Goal: Information Seeking & Learning: Learn about a topic

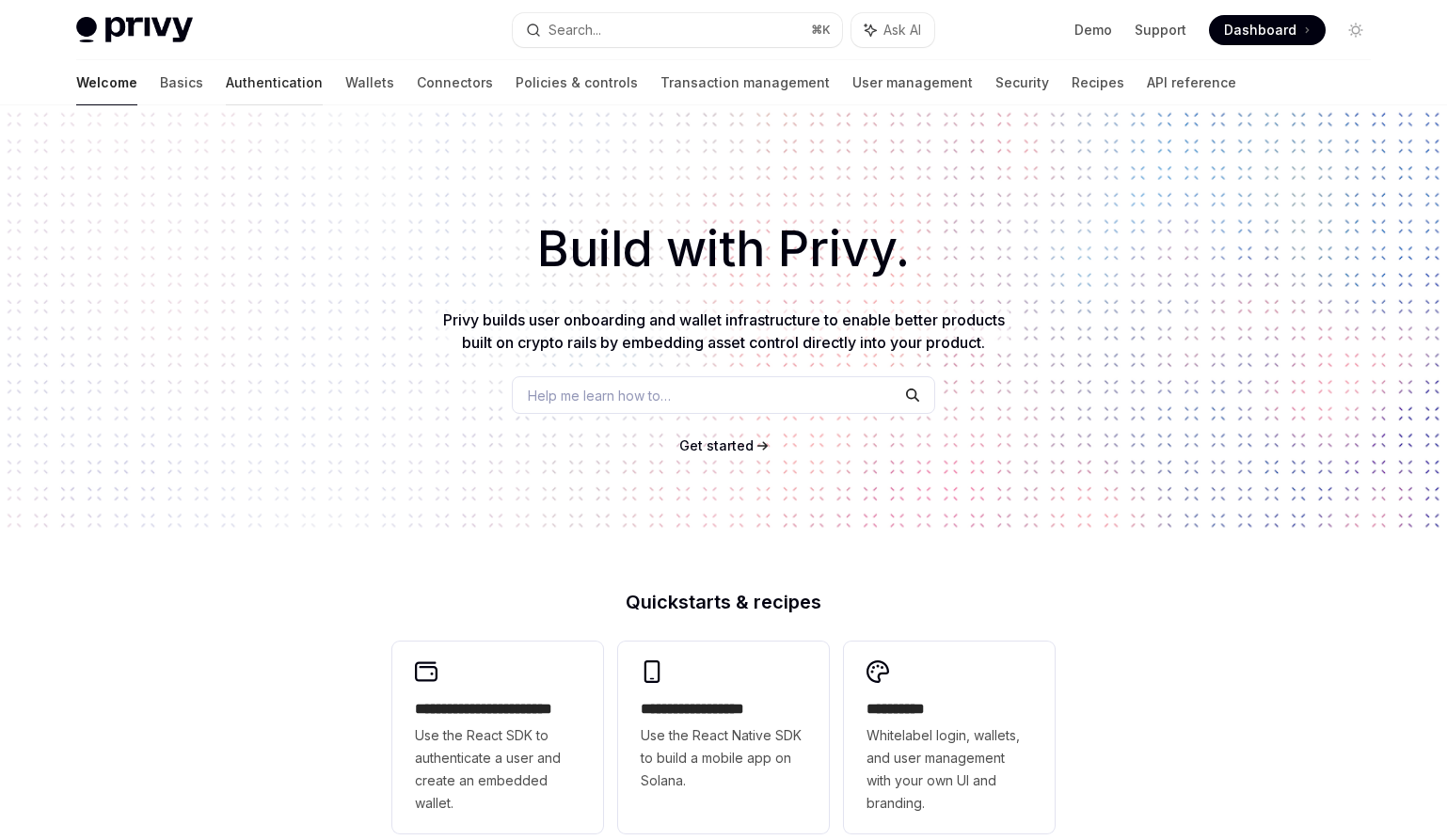
click at [226, 87] on link "Authentication" at bounding box center [273, 82] width 97 height 45
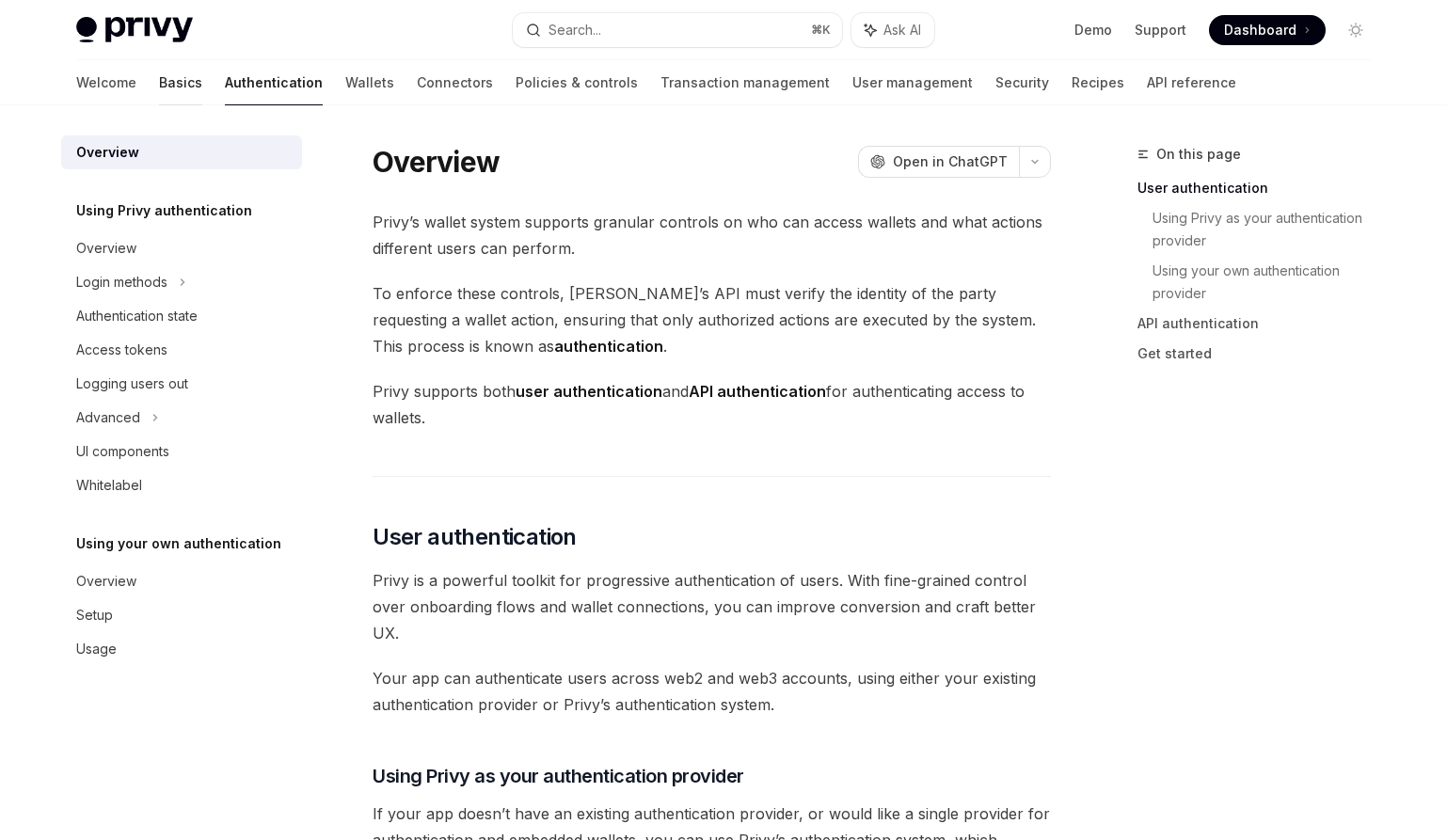
click at [159, 94] on link "Basics" at bounding box center [180, 82] width 43 height 45
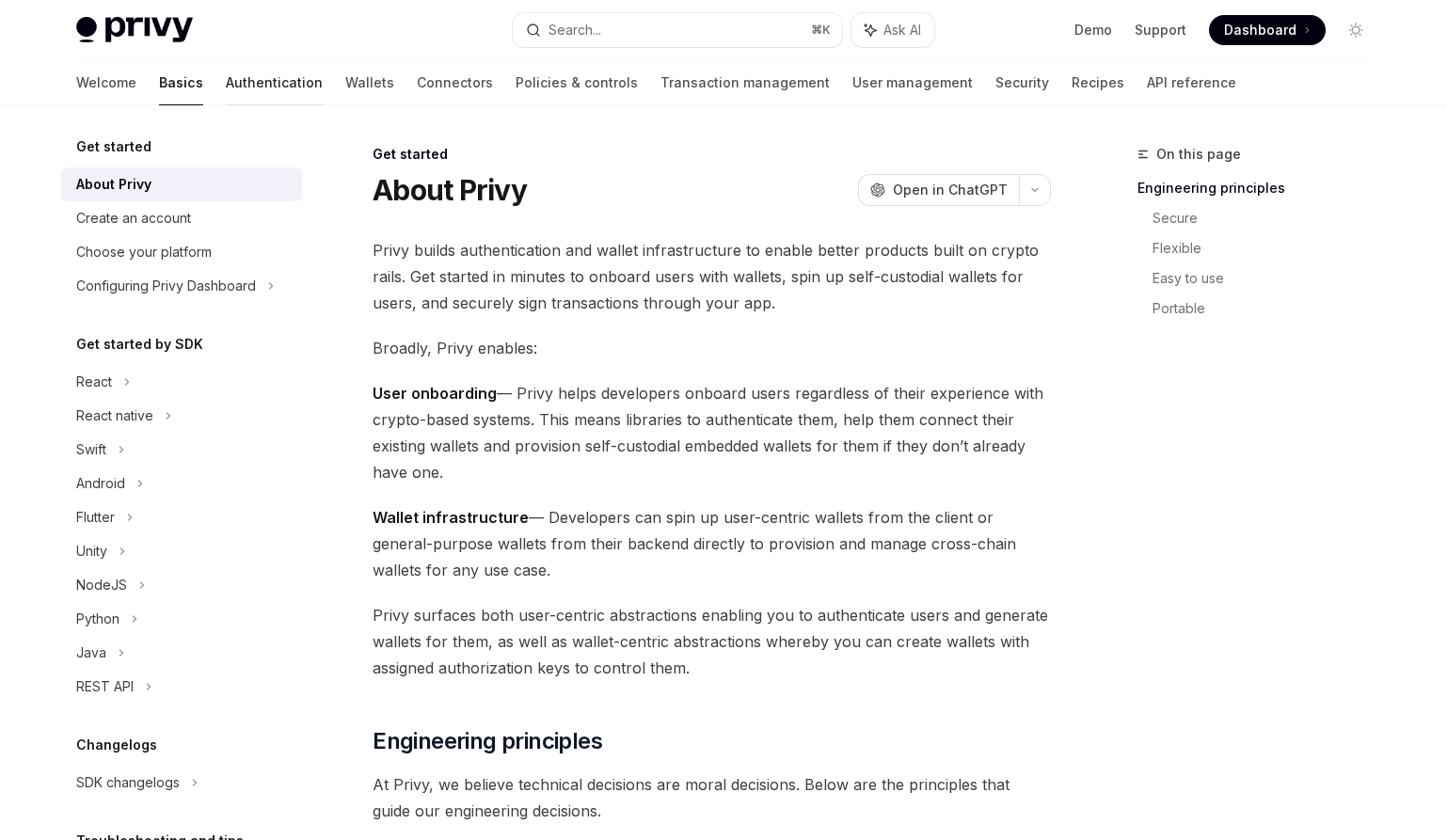
click at [226, 88] on link "Authentication" at bounding box center [273, 82] width 97 height 45
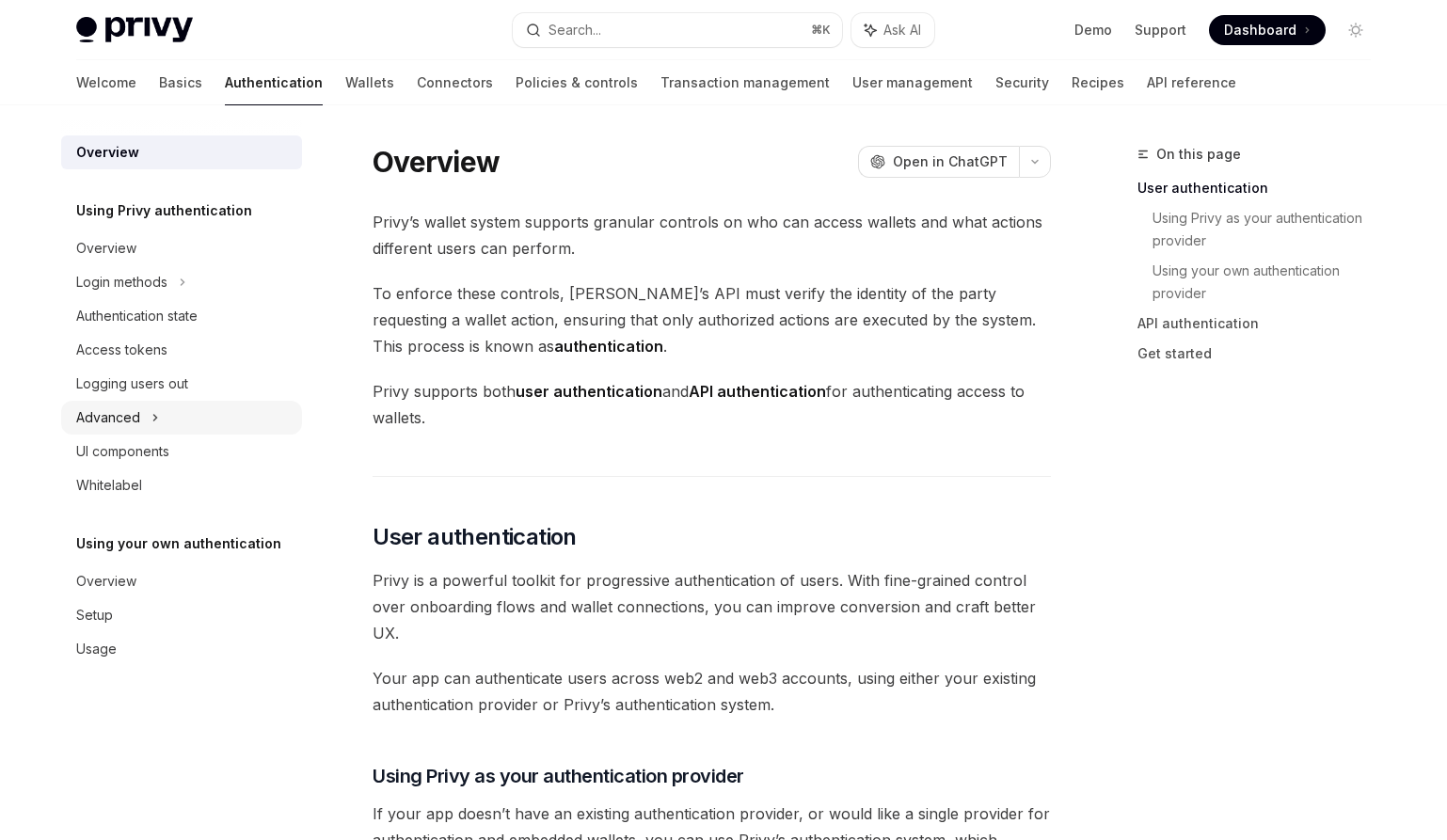
click at [156, 406] on icon at bounding box center [155, 418] width 8 height 23
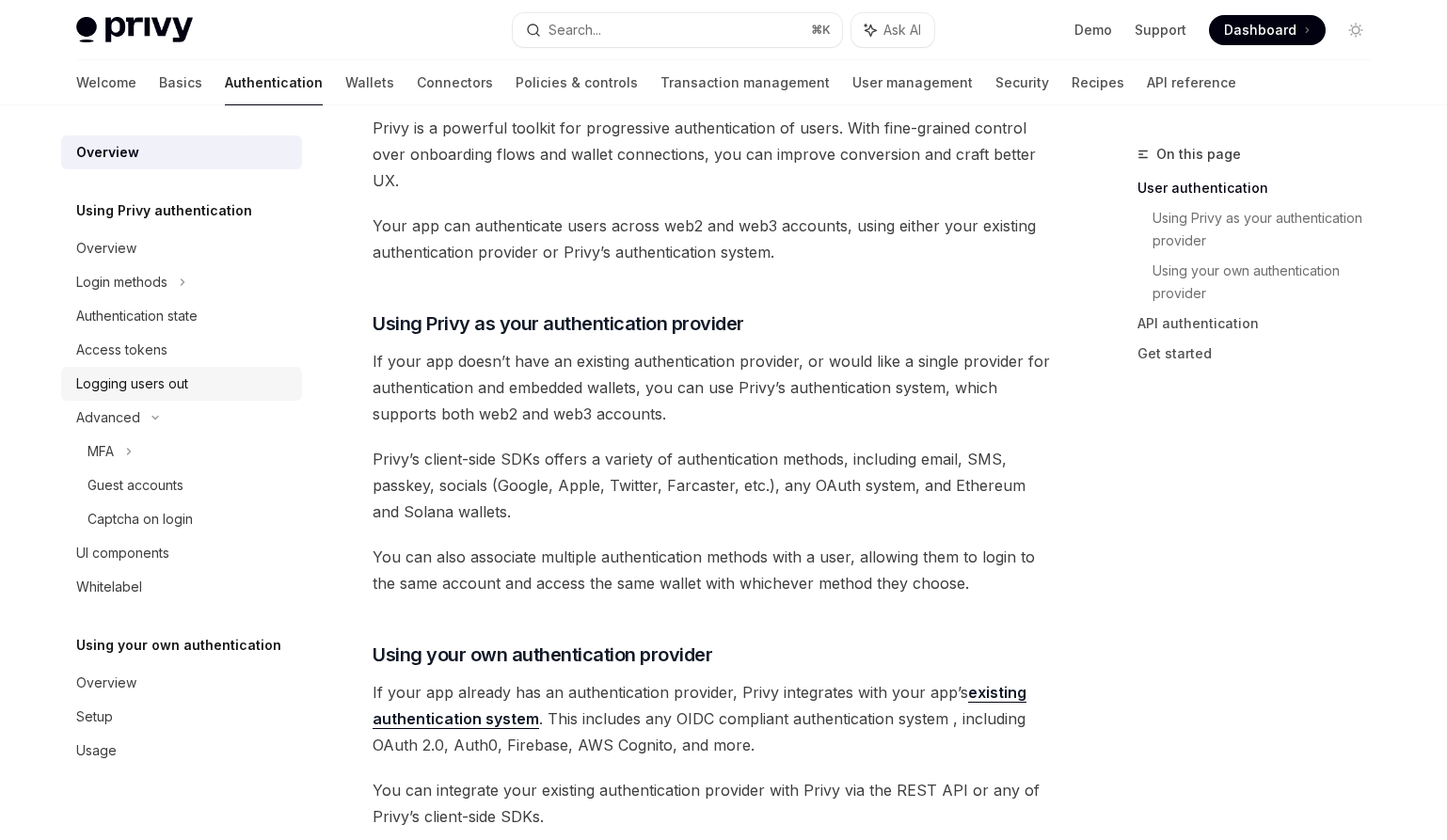
scroll to position [524, 0]
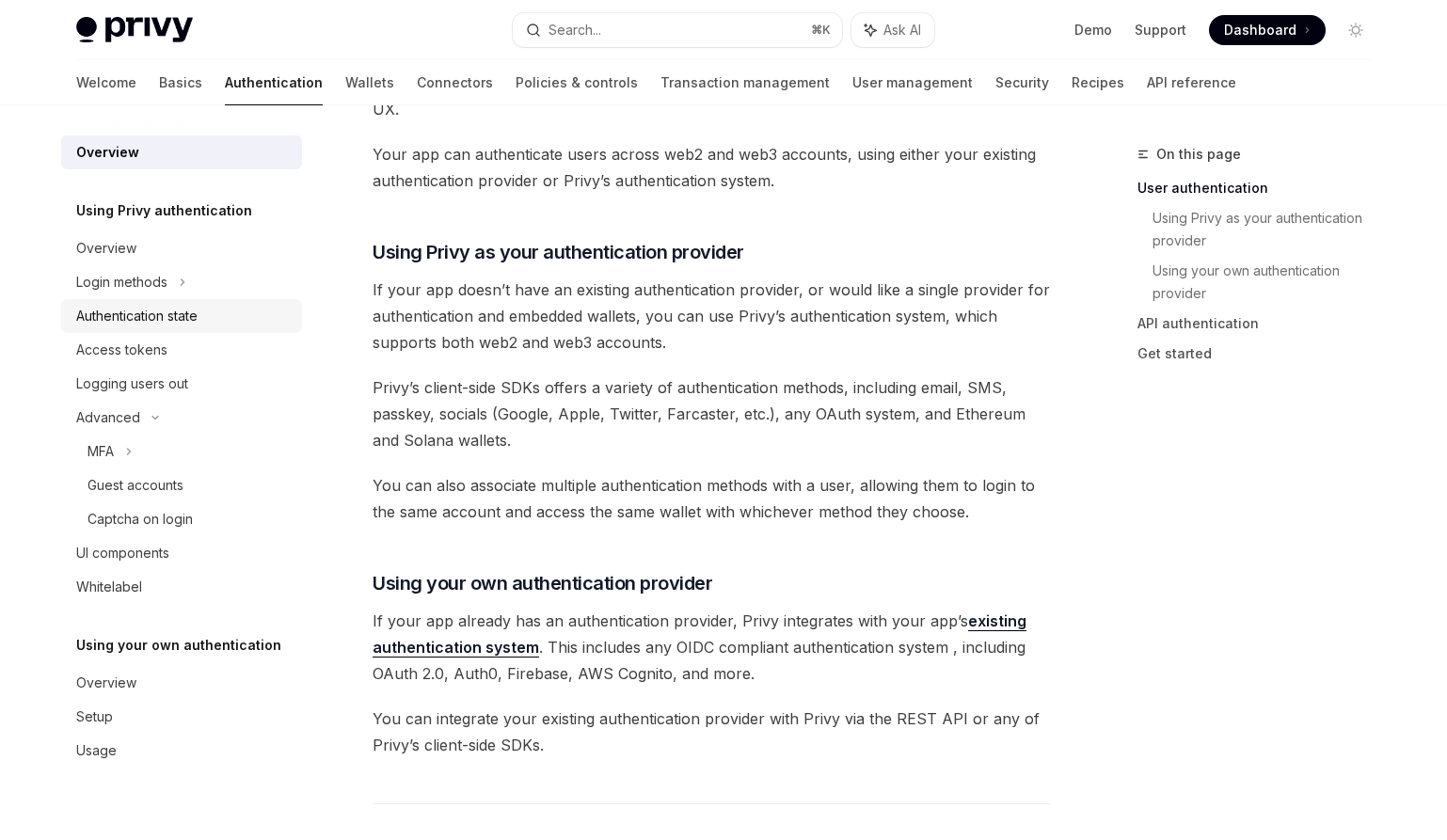
click at [150, 316] on div "Authentication state" at bounding box center [137, 316] width 121 height 23
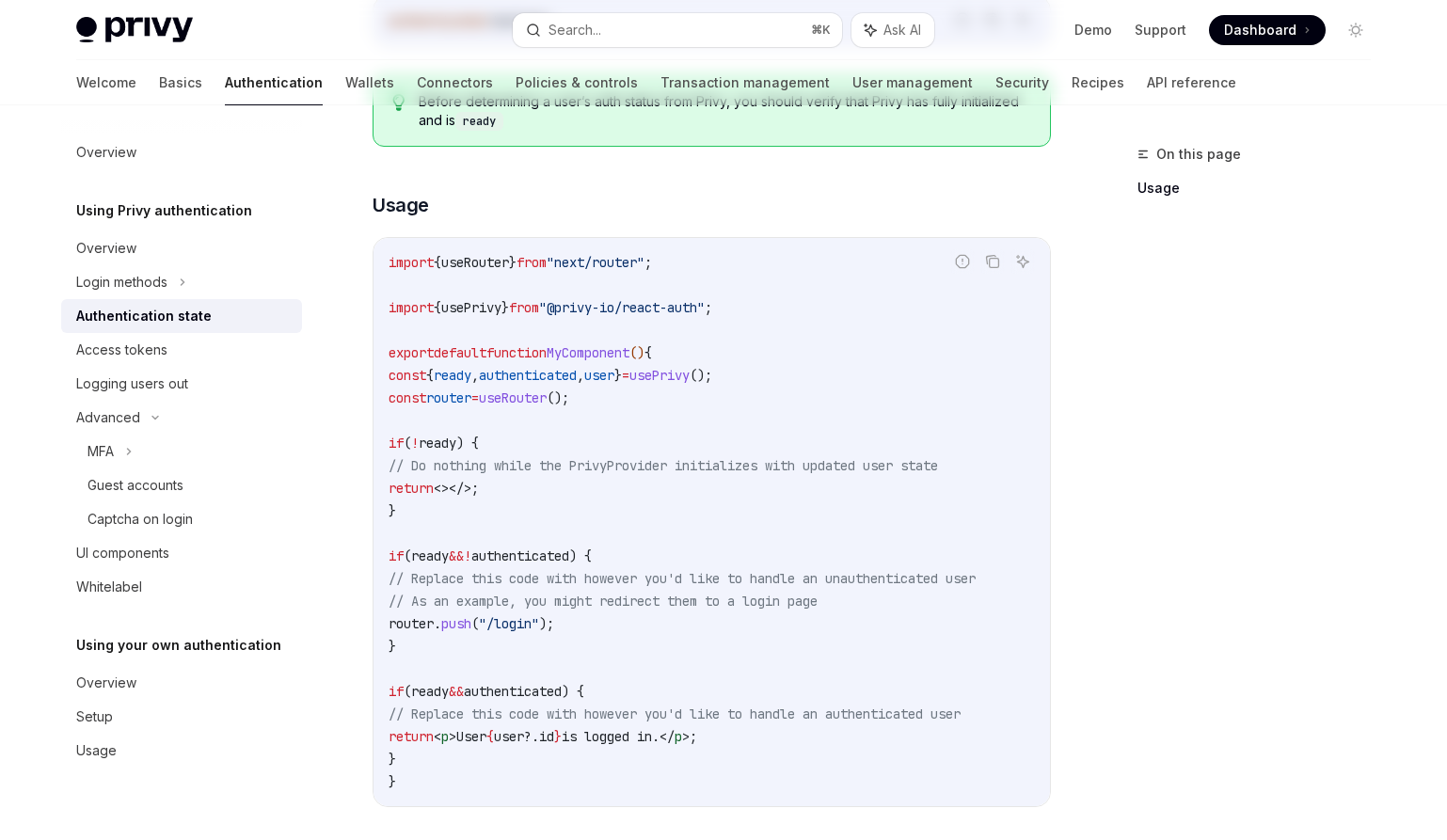
scroll to position [763, 0]
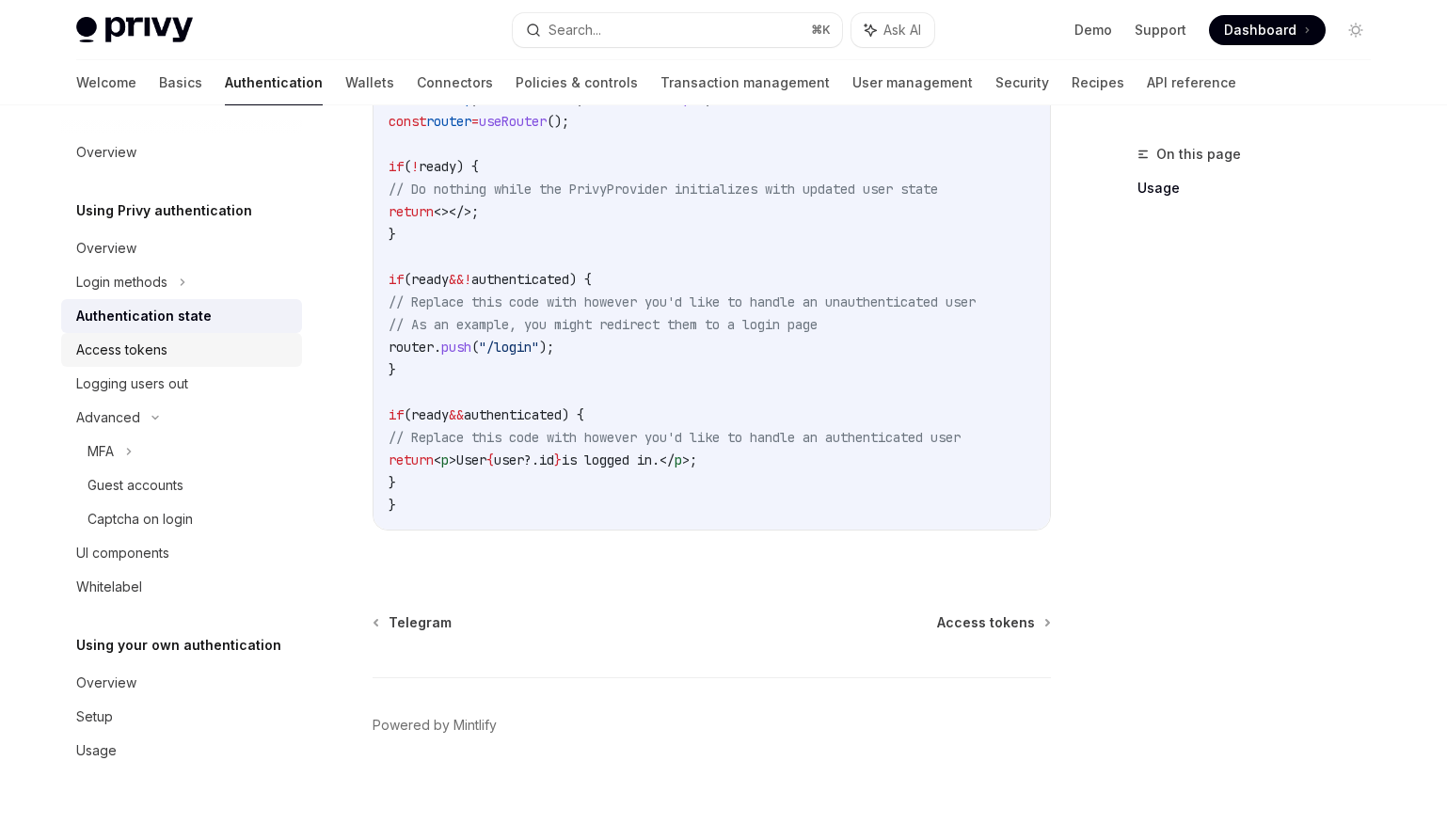
click at [220, 348] on div "Access tokens" at bounding box center [184, 350] width 214 height 23
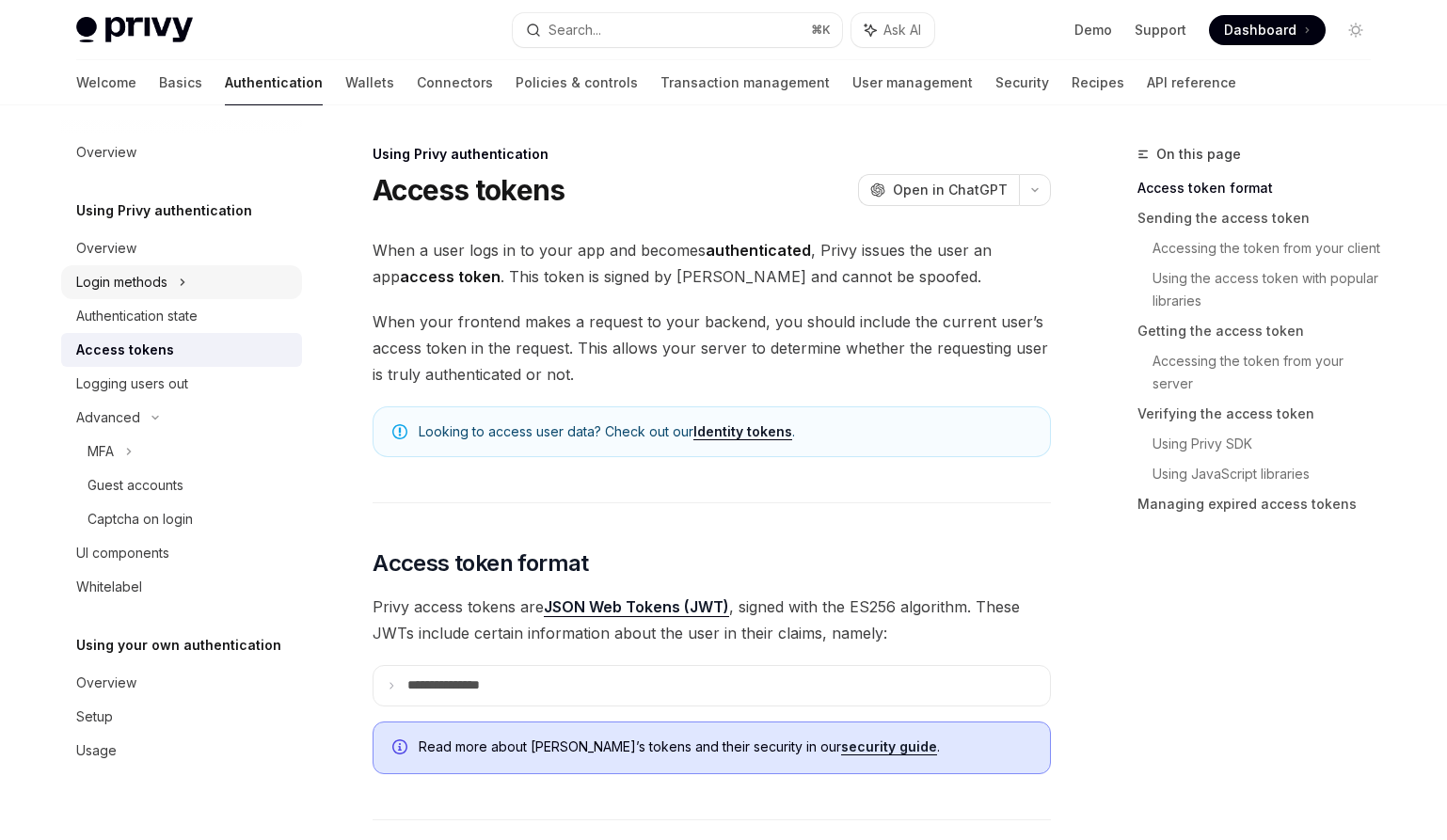
click at [151, 272] on div "Login methods" at bounding box center [121, 283] width 91 height 23
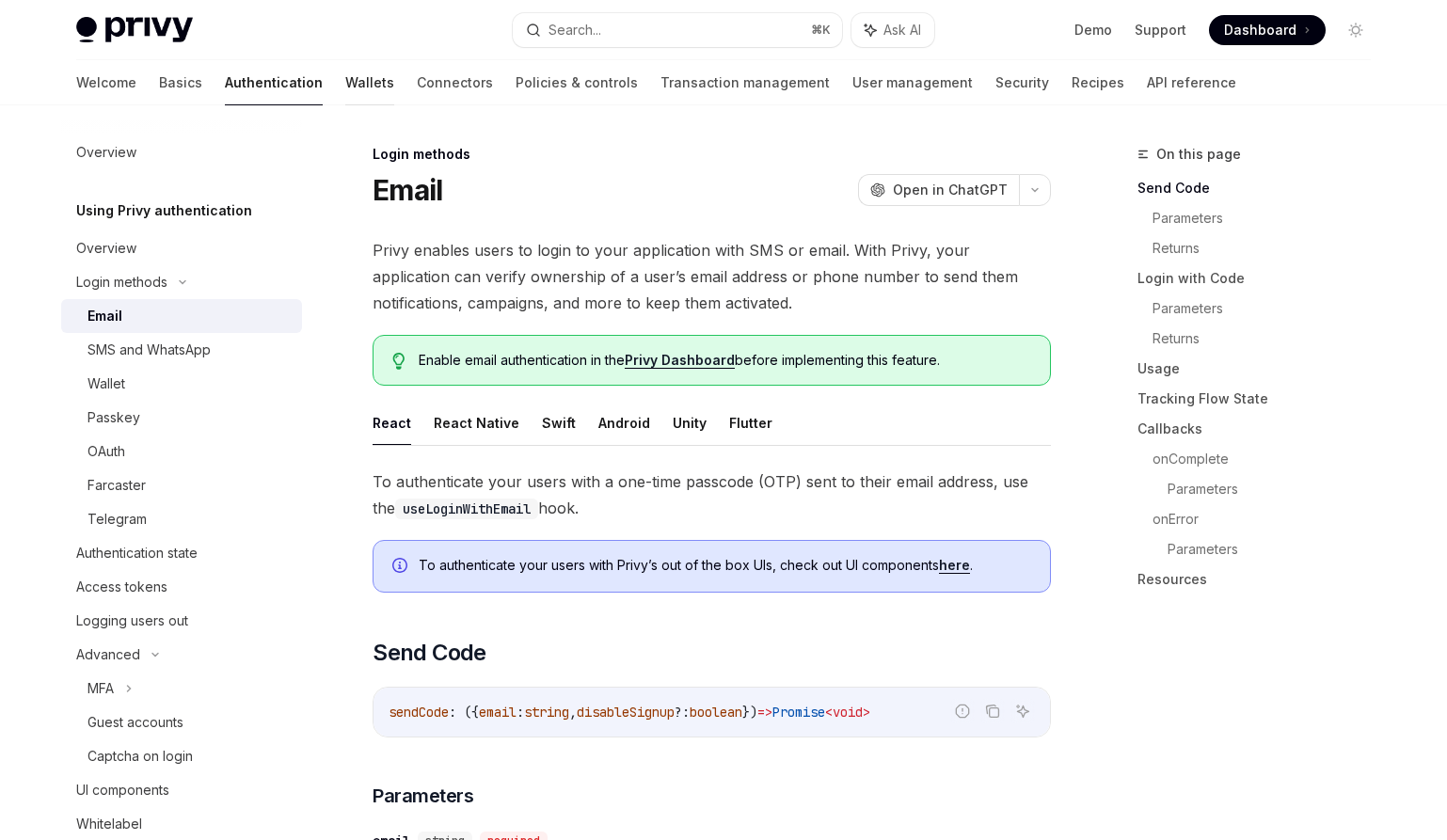
click at [345, 80] on link "Wallets" at bounding box center [369, 82] width 49 height 45
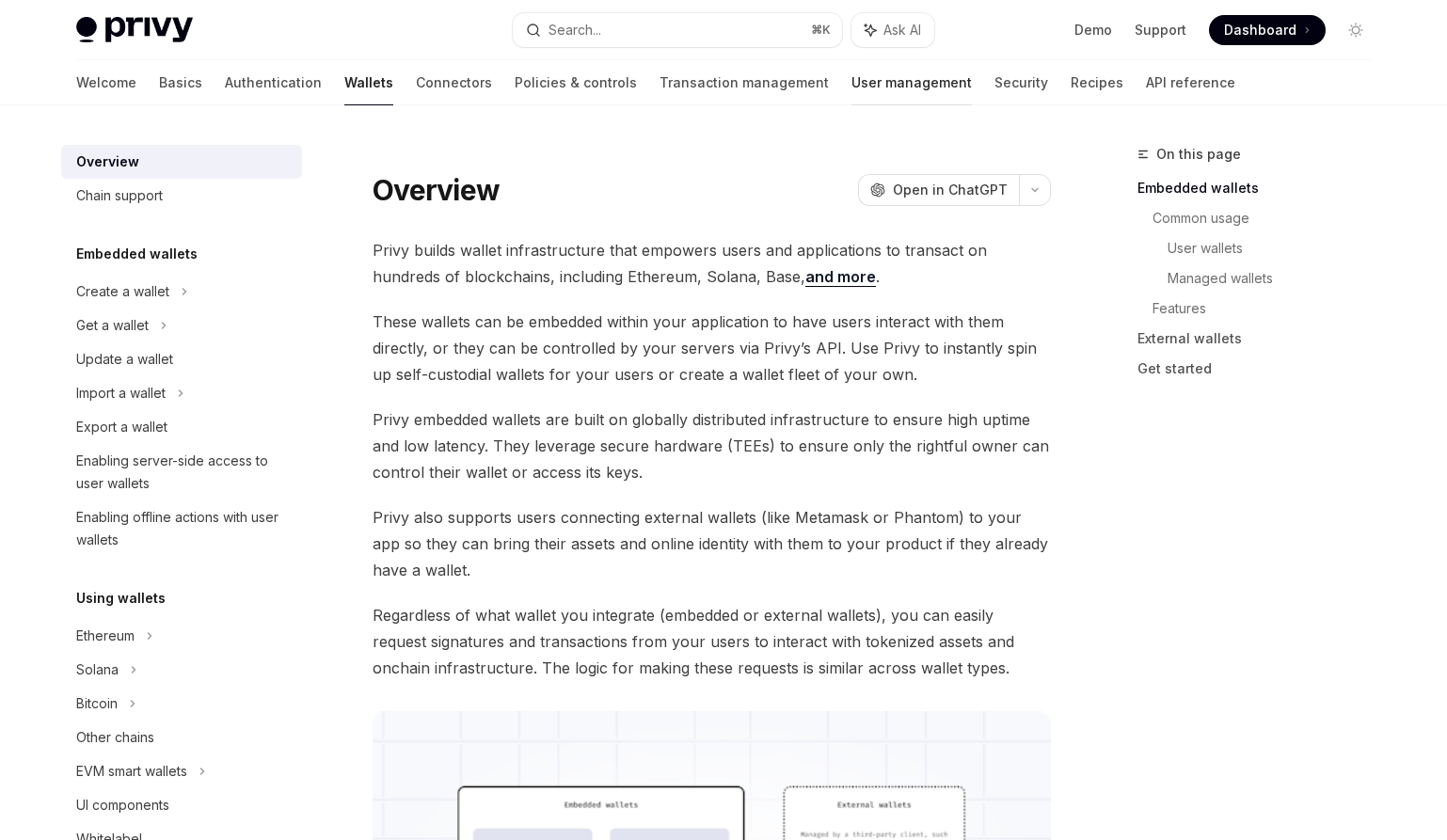
click at [852, 81] on link "User management" at bounding box center [912, 82] width 120 height 45
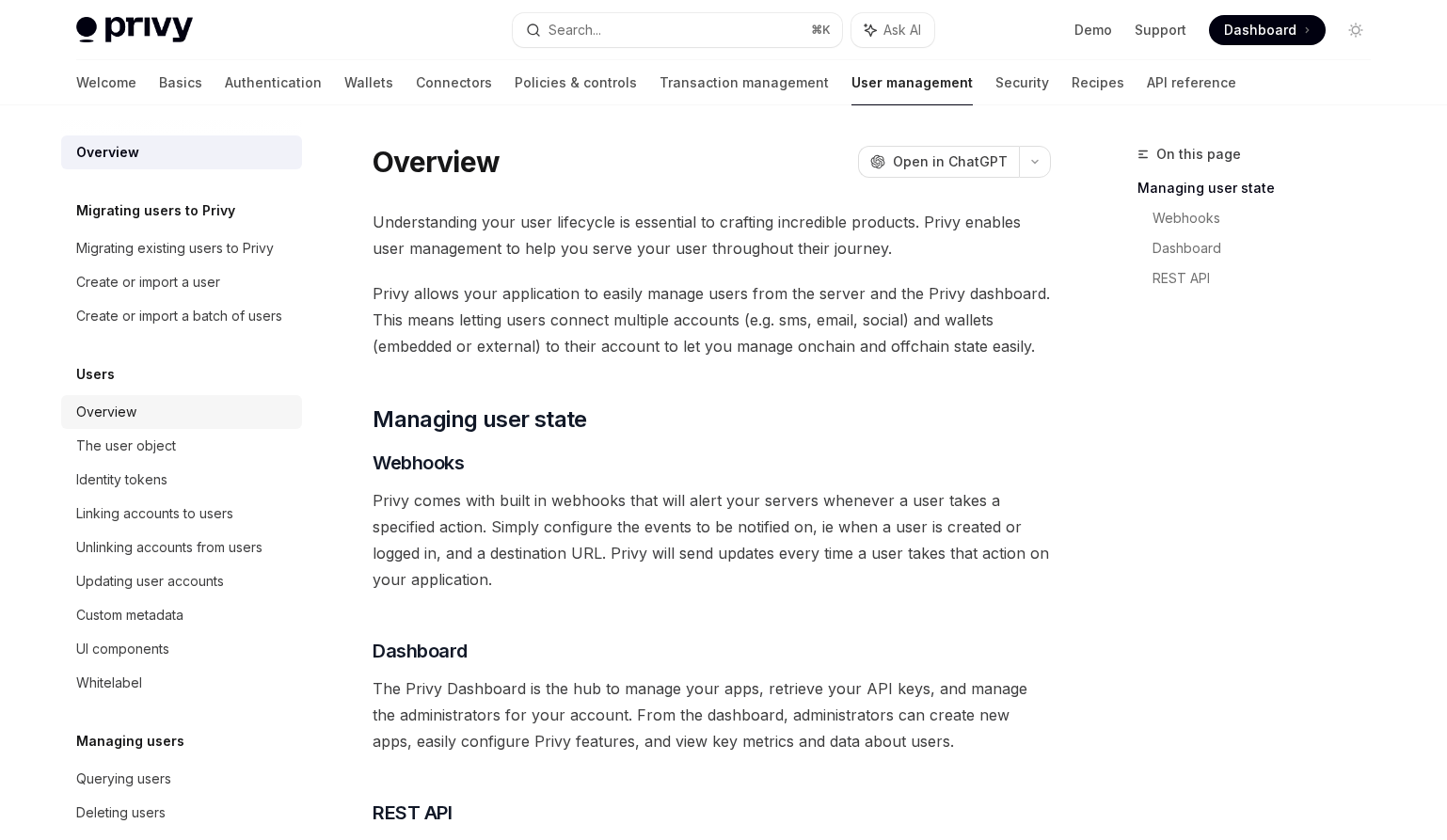
click at [207, 423] on div "Overview" at bounding box center [184, 412] width 214 height 23
type textarea "*"
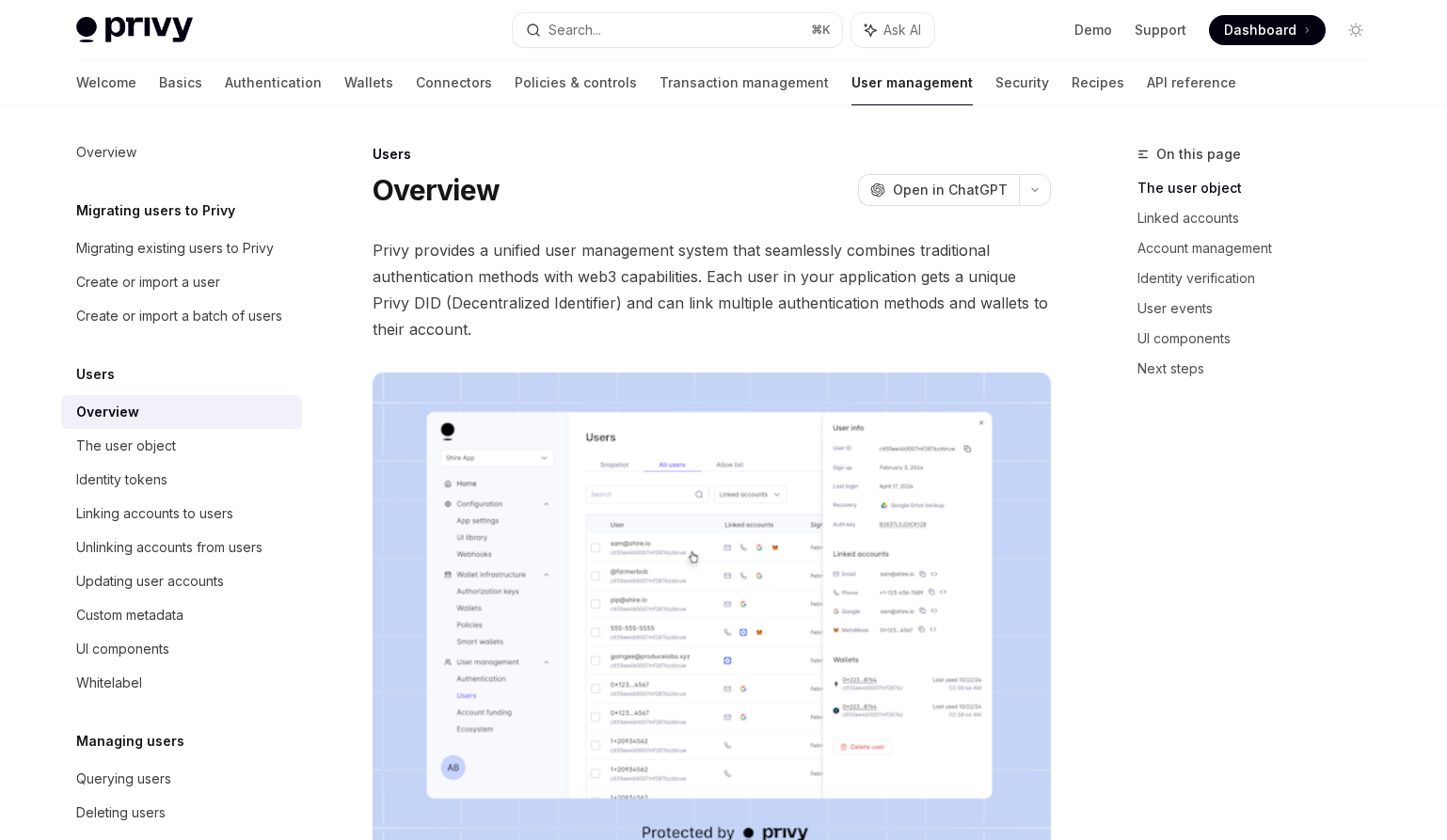
click at [792, 603] on img at bounding box center [712, 614] width 679 height 485
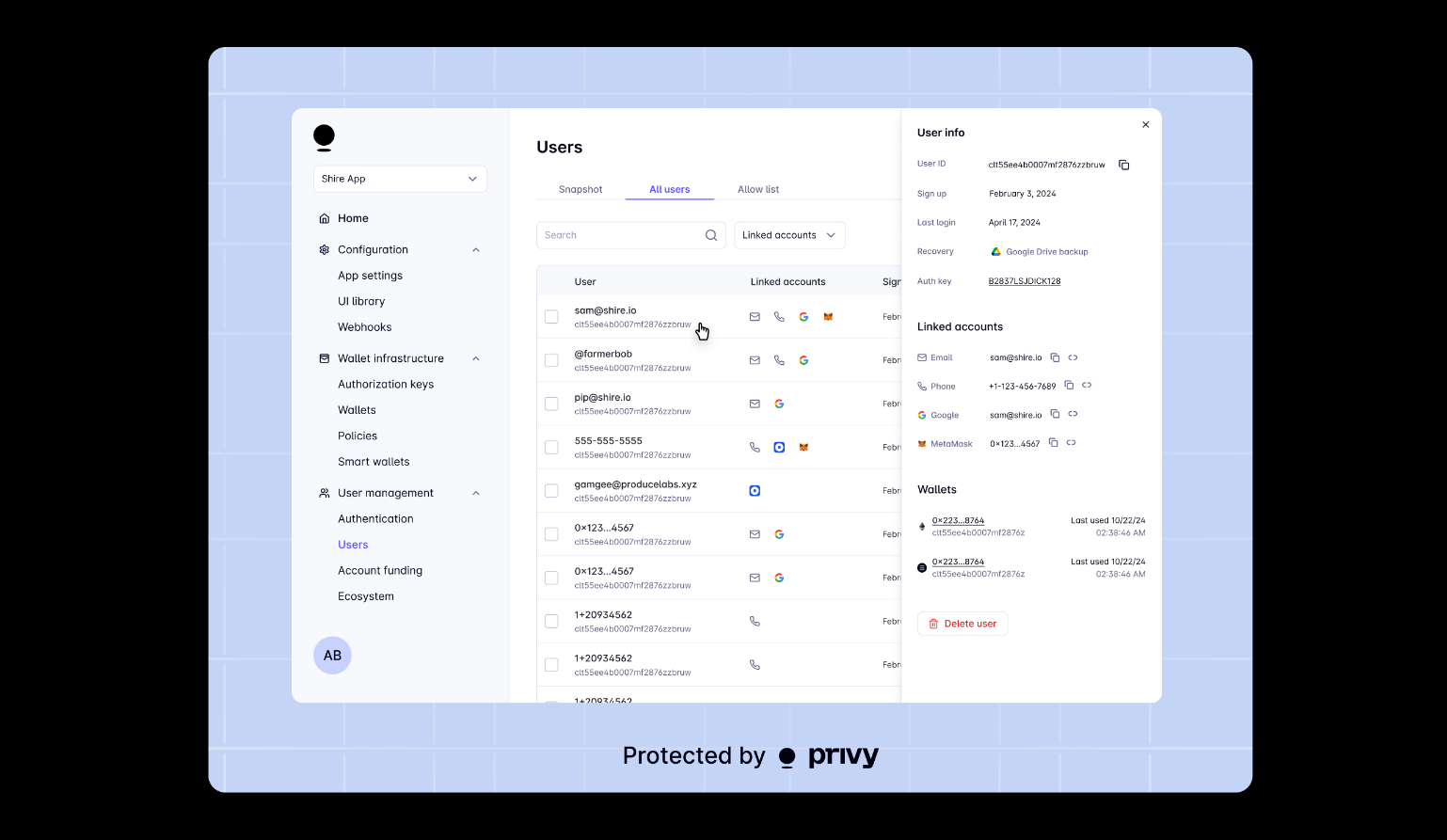
click at [292, 541] on img at bounding box center [731, 420] width 1044 height 746
